Goal: Use online tool/utility

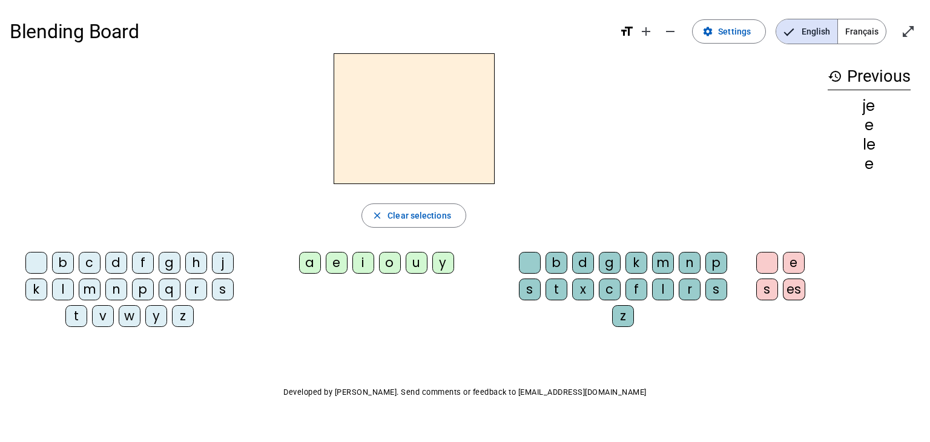
click at [309, 261] on div "a" at bounding box center [310, 263] width 22 height 22
click at [340, 260] on div "e" at bounding box center [337, 263] width 22 height 22
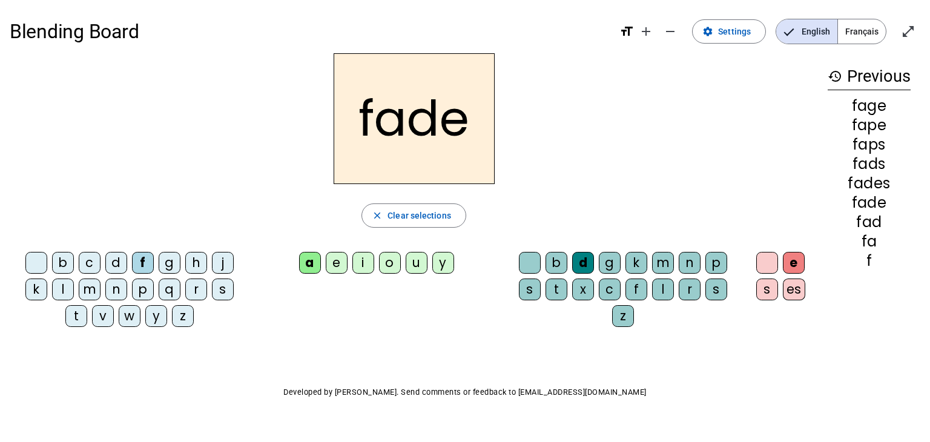
click at [308, 261] on div "a" at bounding box center [310, 263] width 22 height 22
click at [165, 259] on div "g" at bounding box center [170, 263] width 22 height 22
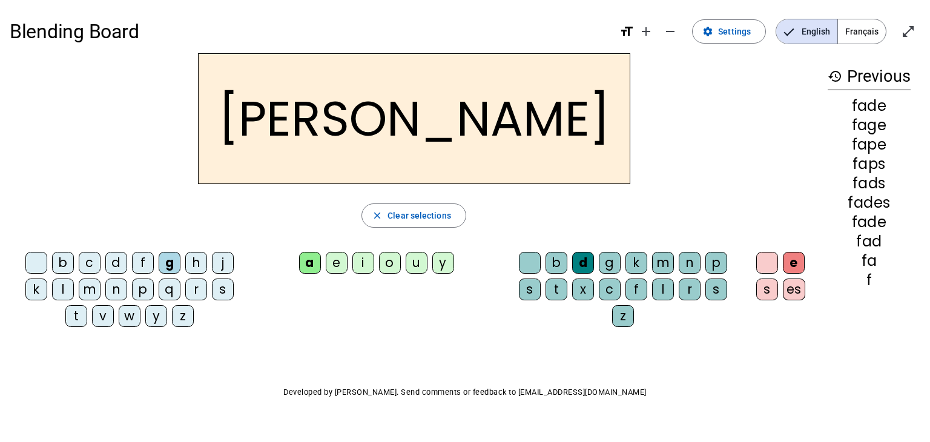
click at [90, 241] on div "[PERSON_NAME] close Clear selections b c d f g h j k l m n p q r s t v w y z a …" at bounding box center [414, 195] width 809 height 284
click at [118, 261] on div "d" at bounding box center [116, 263] width 22 height 22
